Goal: Task Accomplishment & Management: Complete application form

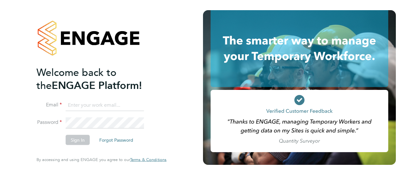
type input "Gianni.bernardi@uk.g4s.com"
click at [80, 140] on button "Sign In" at bounding box center [78, 140] width 24 height 10
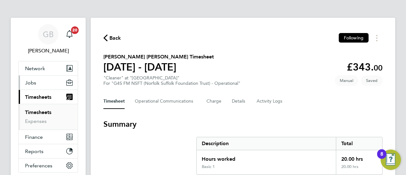
click at [32, 84] on span "Jobs" at bounding box center [30, 83] width 11 height 6
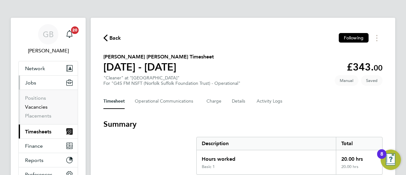
click at [36, 109] on link "Vacancies" at bounding box center [36, 107] width 23 height 6
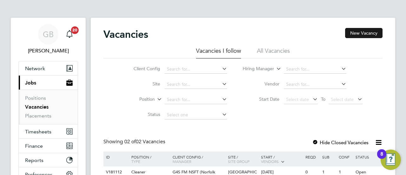
click at [370, 33] on button "New Vacancy" at bounding box center [363, 33] width 37 height 10
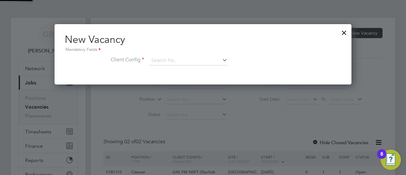
scroll to position [60, 297]
click at [221, 58] on icon at bounding box center [221, 60] width 0 height 9
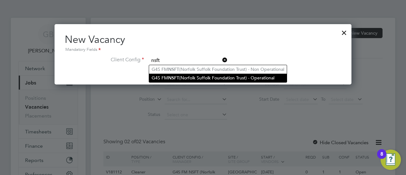
click at [193, 79] on li "G4S FM NSFT (Norfolk Suffolk Foundation Trust) - Operational" at bounding box center [218, 78] width 138 height 9
type input "G4S FM NSFT (Norfolk Suffolk Foundation Trust) - Operational"
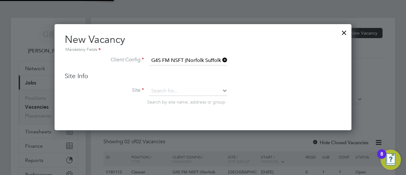
scroll to position [106, 297]
click at [221, 89] on icon at bounding box center [221, 90] width 0 height 9
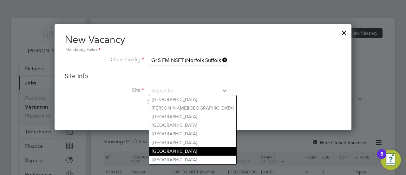
click at [178, 149] on li "[GEOGRAPHIC_DATA]" at bounding box center [192, 151] width 87 height 9
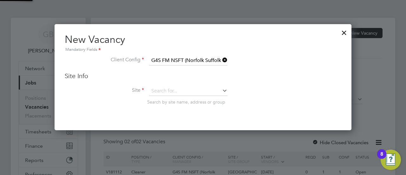
type input "[GEOGRAPHIC_DATA]"
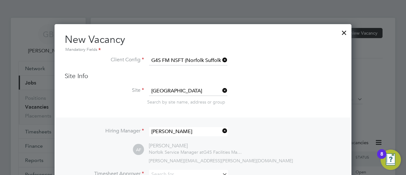
click at [318, 99] on div "Search by site name, address or group" at bounding box center [244, 102] width 194 height 6
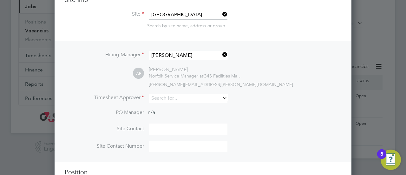
scroll to position [111, 0]
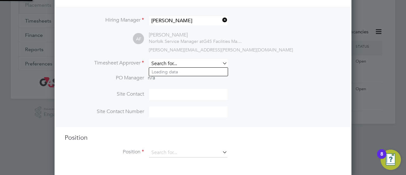
click at [193, 64] on input at bounding box center [188, 63] width 78 height 9
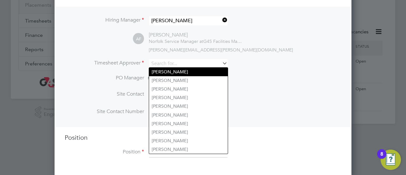
type input "[PERSON_NAME]"
type input "07703970095"
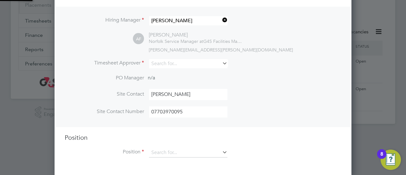
type input "[PERSON_NAME]"
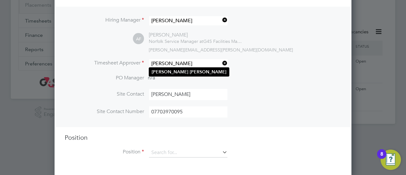
click at [190, 70] on b "[PERSON_NAME]" at bounding box center [208, 71] width 37 height 5
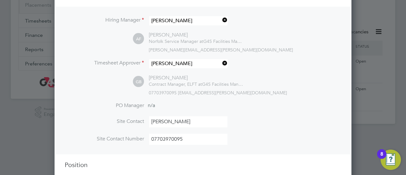
click at [305, 120] on li "Site Contact [PERSON_NAME]" at bounding box center [203, 124] width 277 height 17
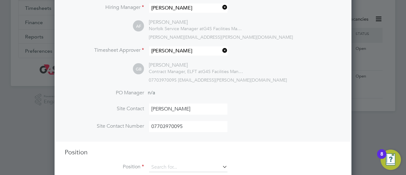
scroll to position [138, 0]
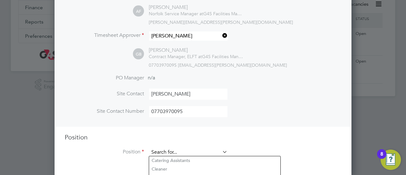
click at [198, 154] on input at bounding box center [188, 153] width 78 height 10
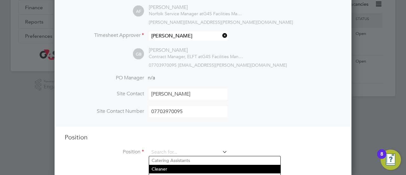
click at [159, 169] on li "Cleaner" at bounding box center [214, 169] width 131 height 9
type input "Cleaner"
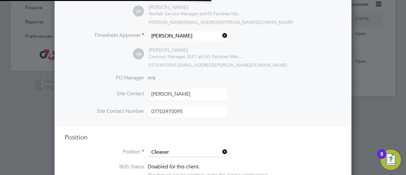
scroll to position [3, 3]
type textarea "**Lor Ipsumdolors Ametconsec** **Adipiscing** § El seddoe t inci utlab et dolor…"
click at [290, 138] on h3 "Position" at bounding box center [203, 137] width 277 height 8
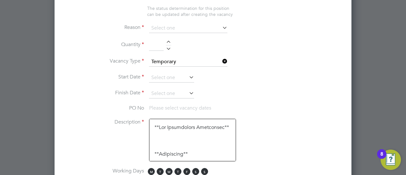
scroll to position [342, 0]
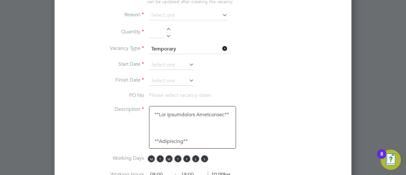
click at [221, 13] on icon at bounding box center [221, 14] width 0 height 9
click at [183, 15] on input at bounding box center [188, 16] width 78 height 10
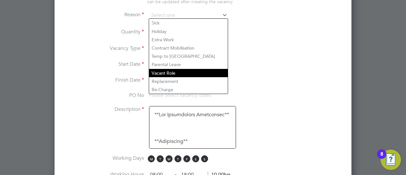
click at [172, 73] on li "Vacant Role" at bounding box center [188, 73] width 79 height 8
type input "Vacant Role"
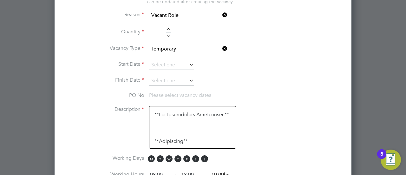
click at [170, 29] on div at bounding box center [168, 30] width 5 height 4
type input "1"
click at [182, 63] on input at bounding box center [171, 65] width 45 height 10
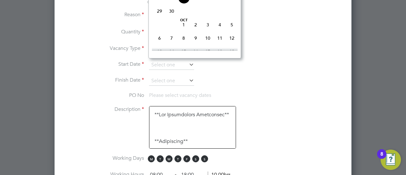
type input "25 Sep 2025"
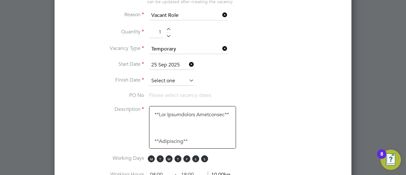
click at [170, 76] on input at bounding box center [171, 81] width 45 height 10
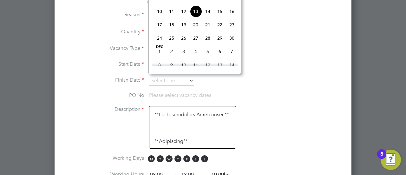
scroll to position [368, 0]
click at [235, 30] on span "30" at bounding box center [232, 24] width 12 height 12
type input "[DATE]"
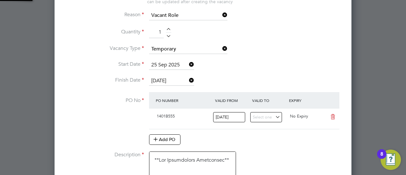
scroll to position [11, 60]
click at [270, 77] on li "Finish Date [DATE]" at bounding box center [203, 84] width 277 height 16
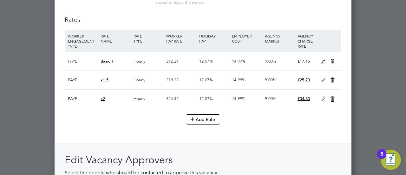
scroll to position [748, 0]
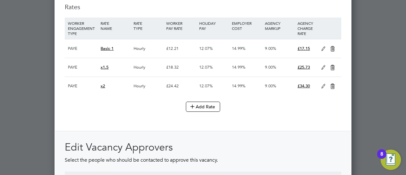
click at [333, 65] on icon at bounding box center [333, 67] width 8 height 5
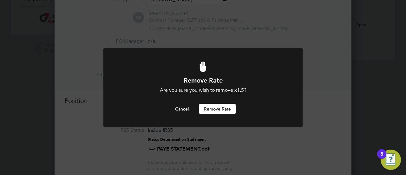
scroll to position [0, 0]
click at [222, 105] on button "Remove rate" at bounding box center [217, 109] width 37 height 10
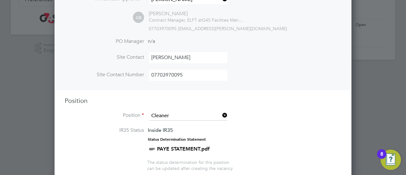
click at [286, 112] on li "Position Cleaner" at bounding box center [203, 119] width 277 height 16
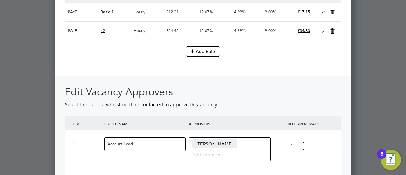
click at [333, 29] on icon at bounding box center [333, 31] width 8 height 5
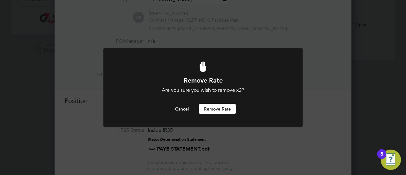
click at [218, 109] on button "Remove rate" at bounding box center [217, 109] width 37 height 10
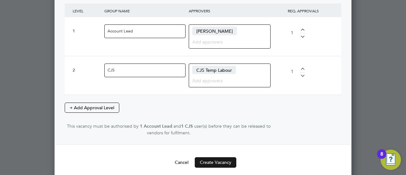
click at [216, 157] on button "Create Vacancy" at bounding box center [216, 162] width 42 height 10
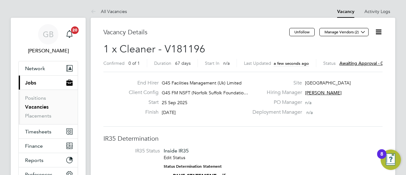
click at [365, 62] on span "Awaiting approval - 0/2" at bounding box center [364, 63] width 48 height 6
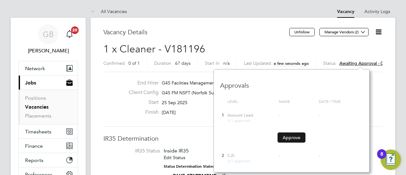
click at [288, 134] on button "Approve" at bounding box center [292, 137] width 28 height 10
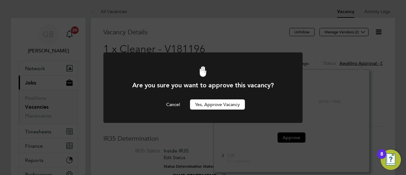
click at [216, 108] on button "Yes, Approve Vacancy" at bounding box center [217, 104] width 55 height 10
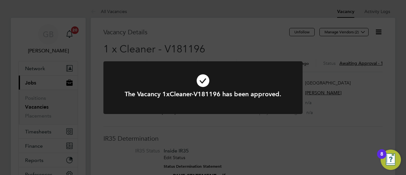
click at [110, 50] on div "The Vacancy 1xCleaner-V181196 has been approved. Cancel Okay" at bounding box center [203, 87] width 406 height 175
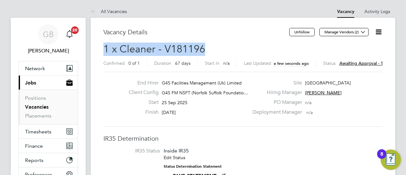
drag, startPoint x: 103, startPoint y: 46, endPoint x: 208, endPoint y: 48, distance: 105.1
copy span "1 x Cleaner - V181196"
